Goal: Transaction & Acquisition: Obtain resource

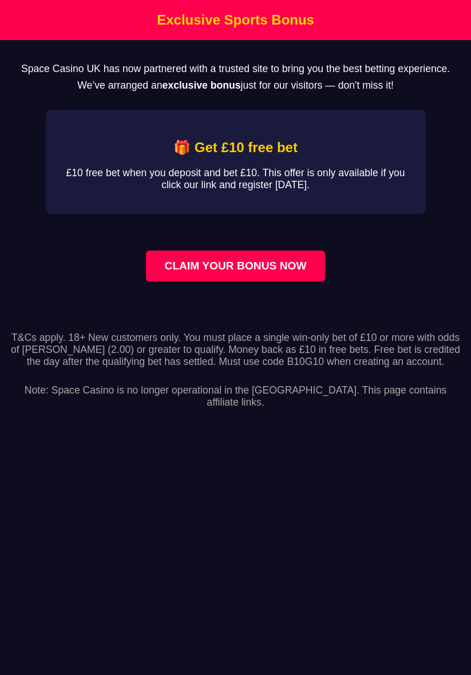
click at [246, 283] on main "Space Casino UK has now partnered with a trusted site to bring you the best bet…" at bounding box center [235, 179] width 471 height 278
click at [260, 282] on main "Space Casino UK has now partnered with a trusted site to bring you the best bet…" at bounding box center [235, 179] width 471 height 278
click at [267, 281] on link "CLAIM YOUR BONUS NOW" at bounding box center [235, 266] width 178 height 31
click at [266, 281] on link "CLAIM YOUR BONUS NOW" at bounding box center [235, 266] width 178 height 31
